Goal: Task Accomplishment & Management: Use online tool/utility

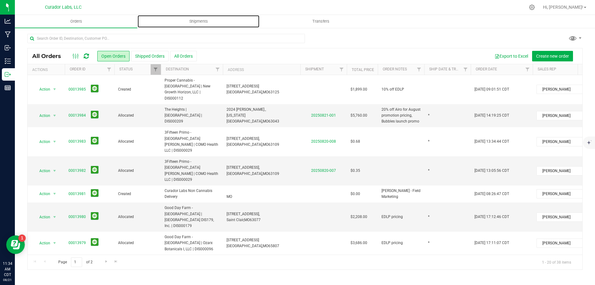
click at [207, 23] on span "Shipments" at bounding box center [198, 22] width 35 height 6
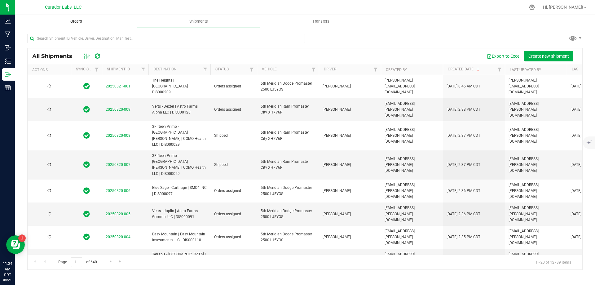
click at [83, 21] on span "Orders" at bounding box center [76, 22] width 28 height 6
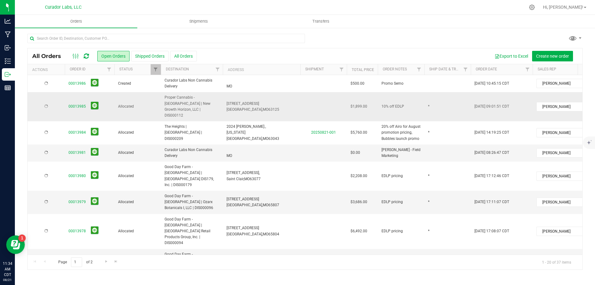
click at [196, 100] on span "Proper Cannabis - [GEOGRAPHIC_DATA] | New Growth Horizon, LLC | DIS000112" at bounding box center [191, 106] width 55 height 24
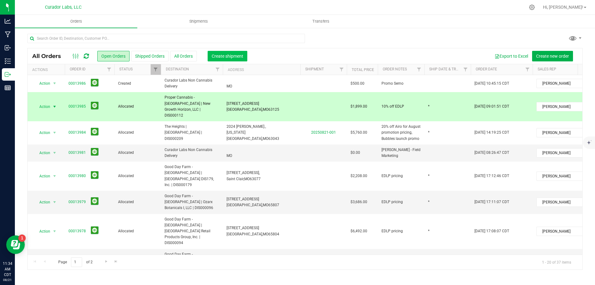
click at [220, 54] on span "Create shipment" at bounding box center [228, 56] width 32 height 5
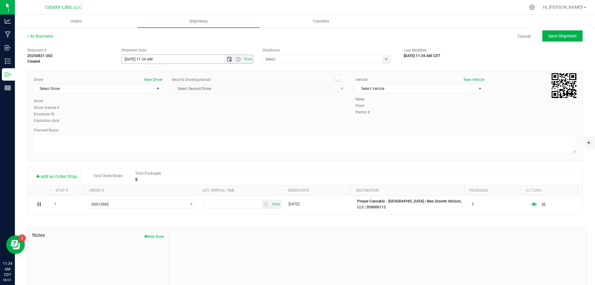
click at [229, 58] on span "Open the date view" at bounding box center [229, 59] width 5 height 5
click at [171, 123] on link "22" at bounding box center [171, 122] width 9 height 10
click at [236, 57] on span "Open the time view" at bounding box center [238, 59] width 5 height 5
click at [173, 113] on li "8:30 AM" at bounding box center [185, 111] width 129 height 8
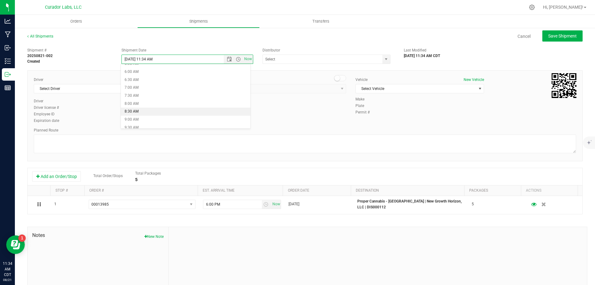
type input "[DATE] 8:30 AM"
click at [280, 58] on input "text" at bounding box center [321, 59] width 116 height 9
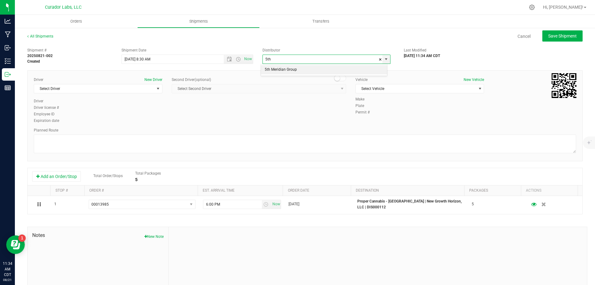
click at [283, 72] on li "5th Meridian Group" at bounding box center [324, 69] width 126 height 9
type input "5th Meridian Group"
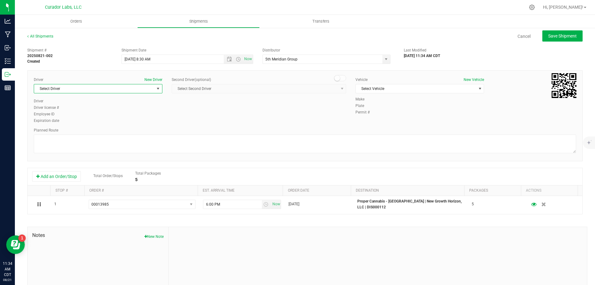
click at [132, 92] on span "Select Driver" at bounding box center [94, 88] width 120 height 9
click at [71, 134] on li "[PERSON_NAME]" at bounding box center [97, 132] width 127 height 9
type input "ort"
click at [412, 90] on span "Select Vehicle" at bounding box center [416, 88] width 120 height 9
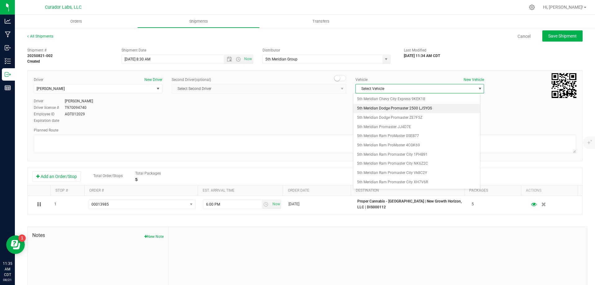
click at [407, 108] on li "5th Meridian Dodge Promaster 2500 LJ5YOS" at bounding box center [416, 108] width 127 height 9
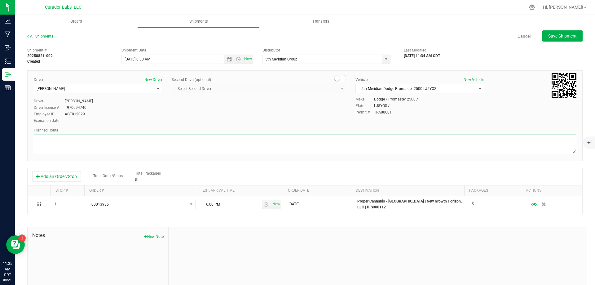
click at [132, 148] on textarea at bounding box center [305, 143] width 542 height 19
paste textarea """"Get on I-70 W from N Broadway 3 min (1.1 mi) Continue on I-70 W to [US_STATE…"
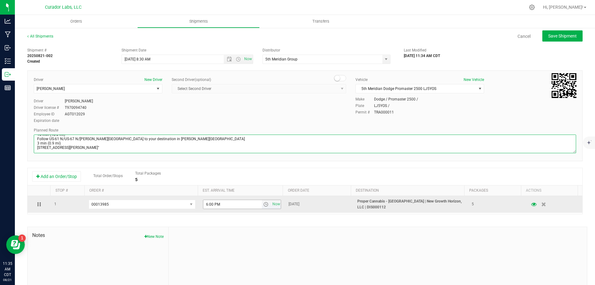
type textarea """"Get on I-70 W from N Broadway 3 min (1.1 mi) Continue on I-70 W to [US_STATE…"
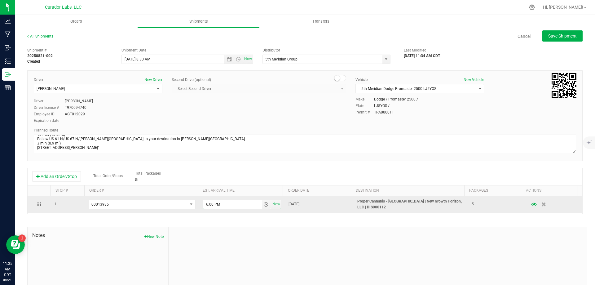
drag, startPoint x: 220, startPoint y: 205, endPoint x: 193, endPoint y: 211, distance: 28.2
click at [193, 211] on tr "1 00013985 00013986 00013985 00013981 00013980 00013979 00013978 00013977 00013…" at bounding box center [305, 204] width 554 height 17
type input "9:30 AM"
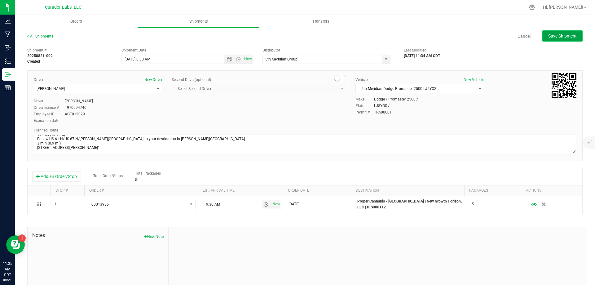
click at [554, 38] on span "Save Shipment" at bounding box center [562, 35] width 28 height 5
type input "[DATE] 1:30 PM"
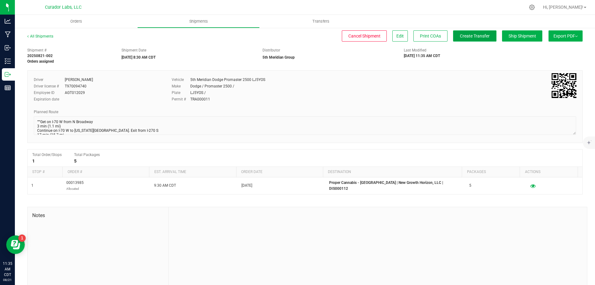
click at [460, 37] on span "Create Transfer" at bounding box center [475, 35] width 30 height 5
